Goal: Information Seeking & Learning: Learn about a topic

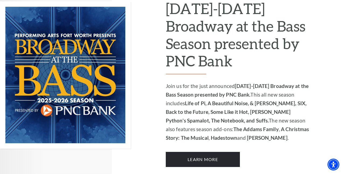
scroll to position [355, 0]
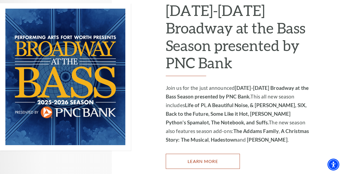
click at [208, 153] on link "Learn More" at bounding box center [203, 160] width 74 height 15
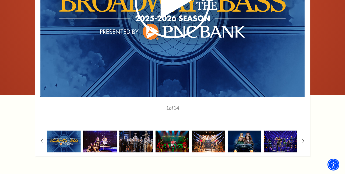
scroll to position [463, 0]
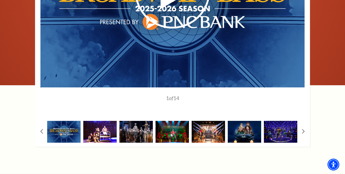
click at [99, 124] on img at bounding box center [99, 132] width 33 height 22
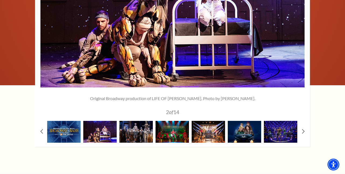
click at [323, 110] on image-gallery-directive "1" at bounding box center [172, 28] width 312 height 238
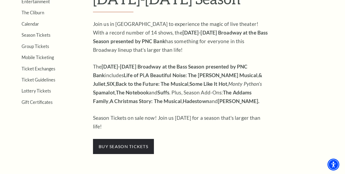
scroll to position [172, 0]
click at [29, 23] on link "Calendar" at bounding box center [31, 24] width 18 height 5
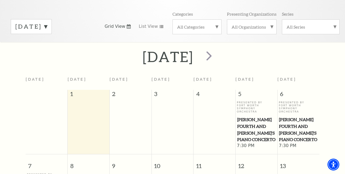
scroll to position [58, 0]
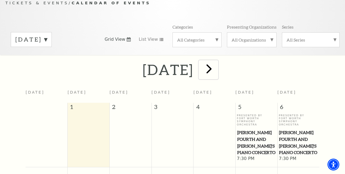
click at [217, 61] on span "next" at bounding box center [208, 68] width 15 height 15
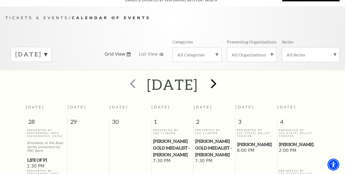
scroll to position [43, 0]
click at [221, 80] on span "next" at bounding box center [213, 83] width 15 height 15
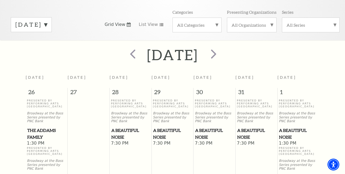
scroll to position [54, 0]
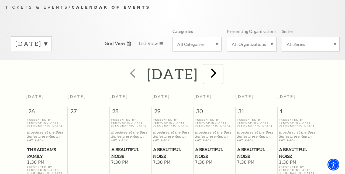
click at [221, 68] on span "next" at bounding box center [213, 72] width 15 height 15
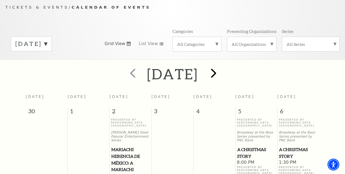
scroll to position [43, 0]
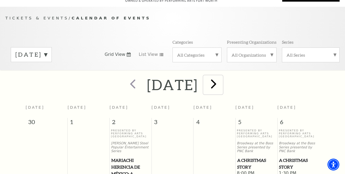
click at [221, 79] on span "next" at bounding box center [213, 83] width 15 height 15
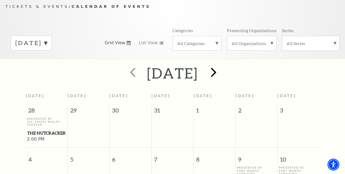
scroll to position [54, 0]
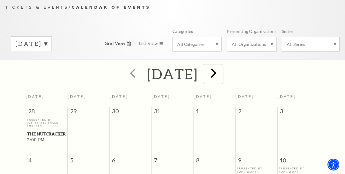
click at [221, 67] on span "next" at bounding box center [213, 72] width 15 height 15
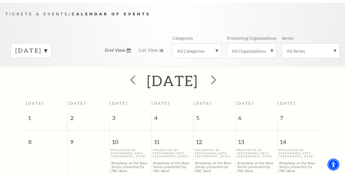
scroll to position [43, 0]
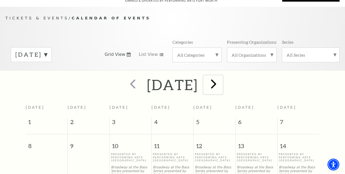
click at [221, 76] on span "next" at bounding box center [213, 83] width 15 height 15
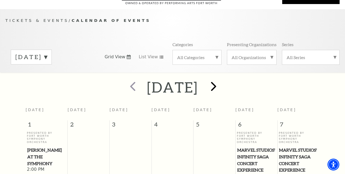
scroll to position [22, 0]
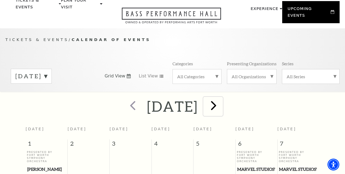
click at [221, 100] on span "next" at bounding box center [213, 104] width 15 height 15
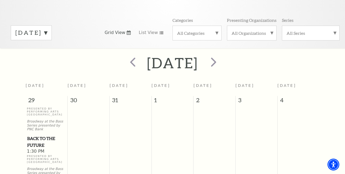
scroll to position [65, 0]
click at [221, 57] on span "next" at bounding box center [213, 61] width 15 height 15
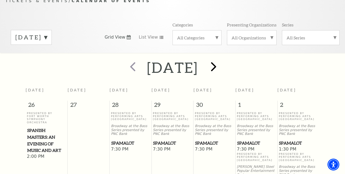
scroll to position [54, 0]
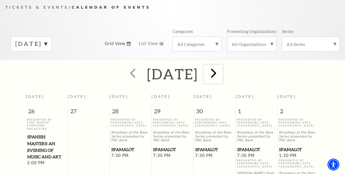
click at [221, 67] on span "next" at bounding box center [213, 72] width 15 height 15
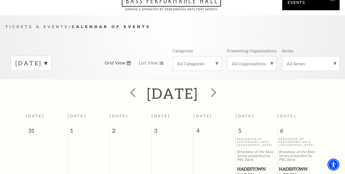
scroll to position [33, 0]
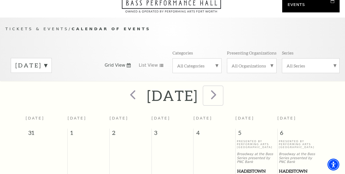
click at [221, 90] on span "next" at bounding box center [213, 94] width 15 height 15
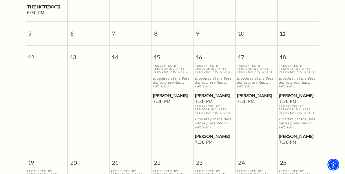
scroll to position [226, 0]
